Goal: Navigation & Orientation: Find specific page/section

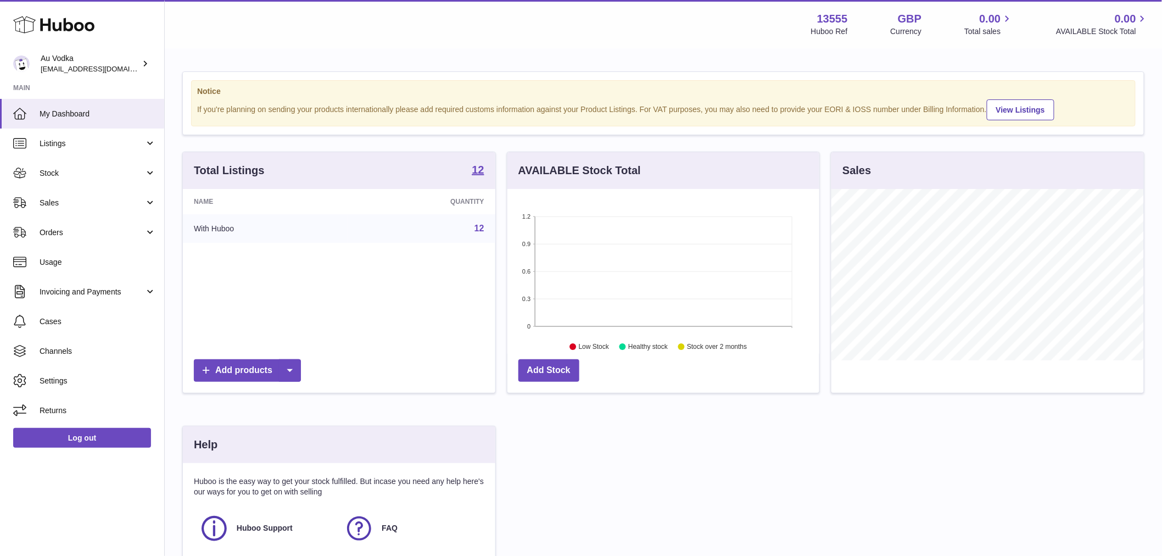
scroll to position [171, 312]
click at [91, 292] on span "Invoicing and Payments" at bounding box center [92, 292] width 105 height 10
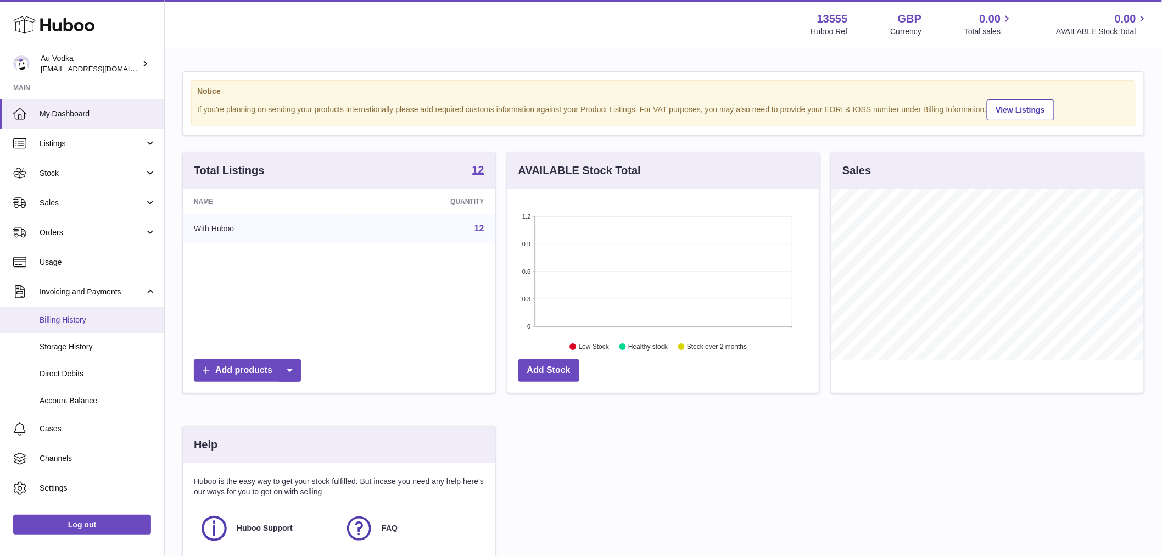
click at [78, 316] on span "Billing History" at bounding box center [98, 320] width 116 height 10
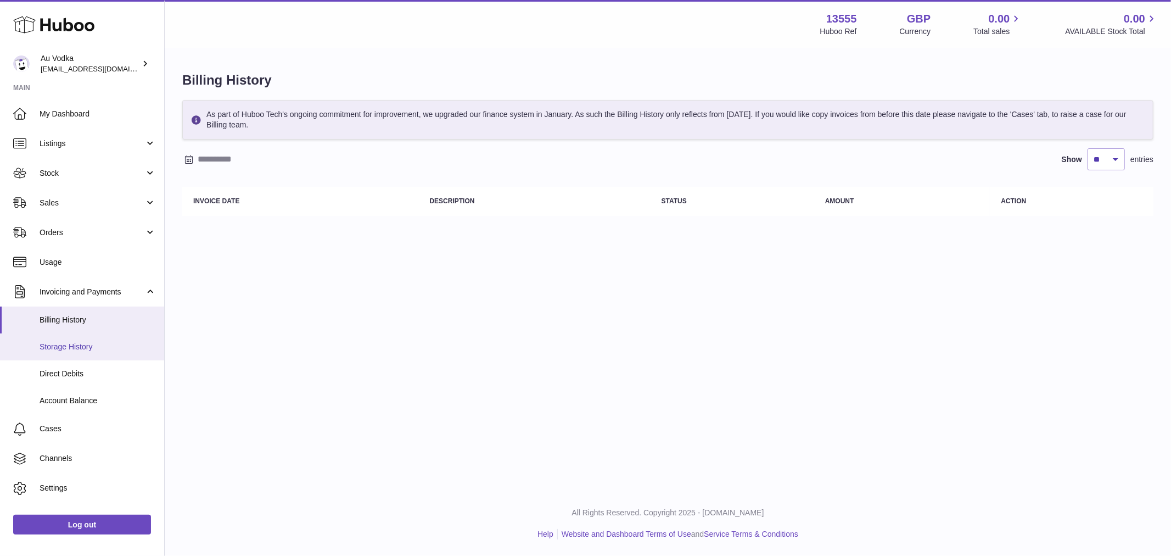
click at [80, 339] on link "Storage History" at bounding box center [82, 346] width 164 height 27
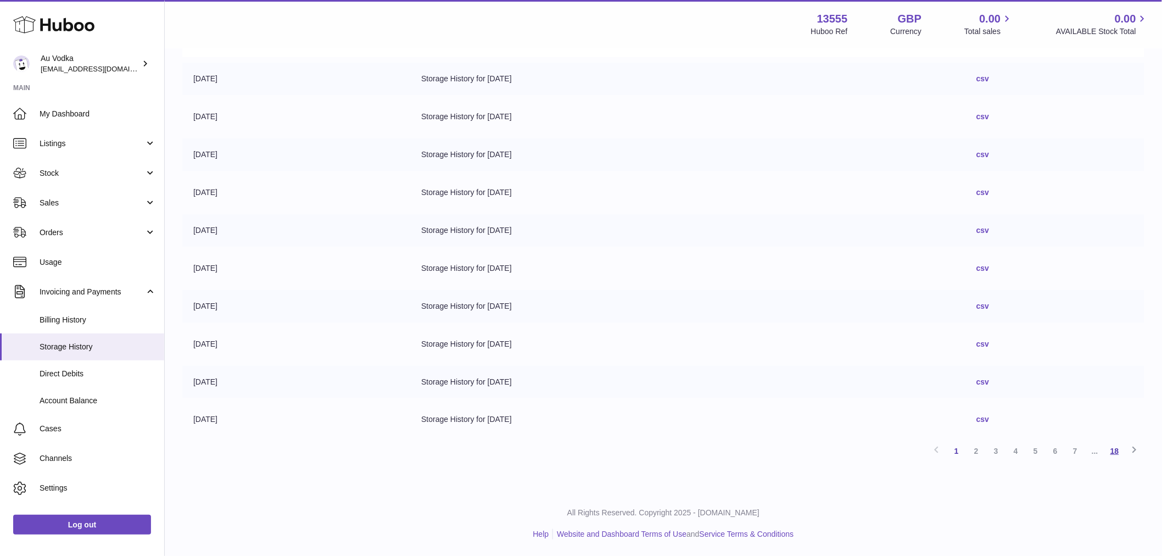
click at [1110, 449] on link "18" at bounding box center [1115, 451] width 20 height 20
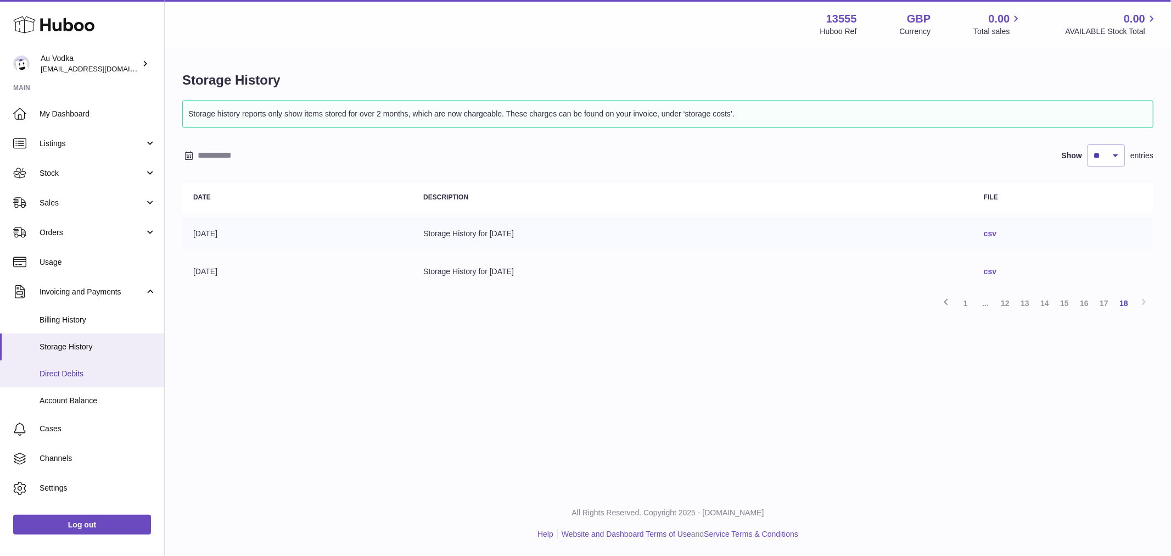
click at [86, 370] on span "Direct Debits" at bounding box center [98, 373] width 116 height 10
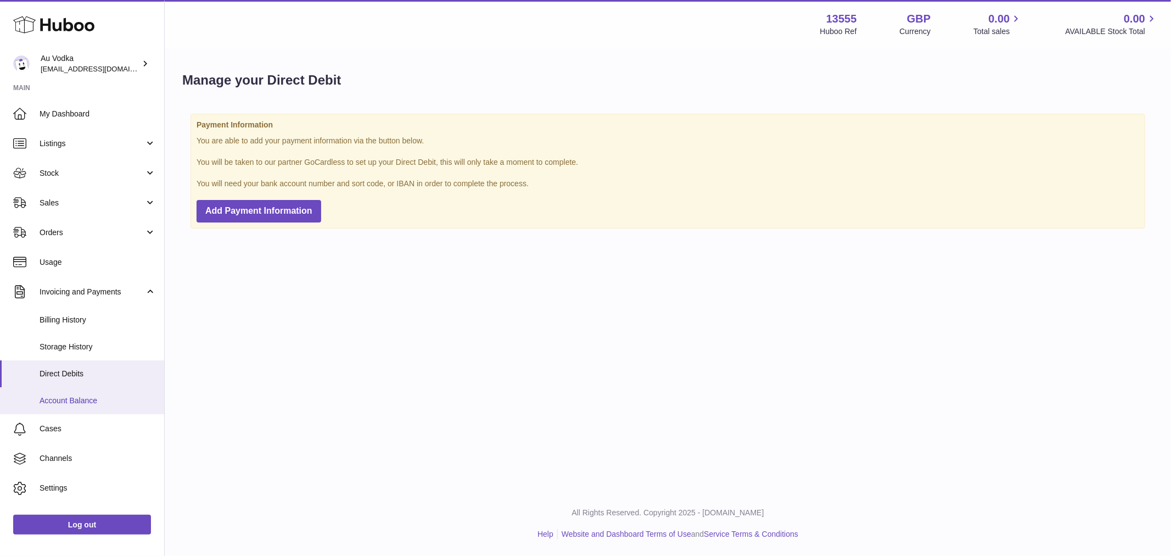
click at [87, 401] on span "Account Balance" at bounding box center [98, 400] width 116 height 10
